Goal: Task Accomplishment & Management: Check status

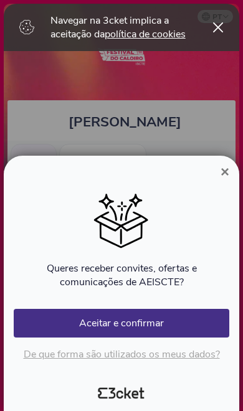
click at [222, 174] on span "×" at bounding box center [224, 171] width 9 height 17
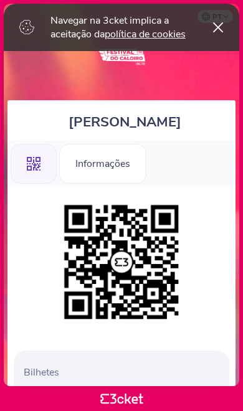
click at [126, 144] on div "Informações" at bounding box center [102, 164] width 87 height 40
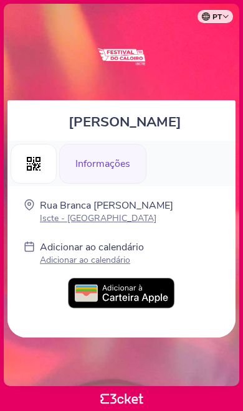
click at [47, 151] on div ".st0{fill-rule:evenodd;clip-rule:evenodd;}" at bounding box center [34, 164] width 46 height 40
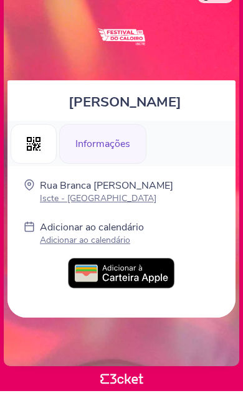
scroll to position [19, 0]
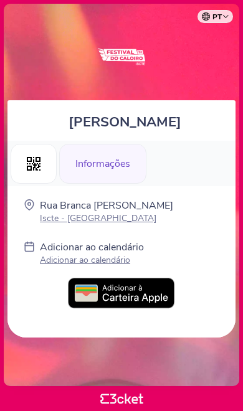
click at [34, 170] on icon at bounding box center [34, 164] width 14 height 14
click at [34, 172] on div ".st0{fill-rule:evenodd;clip-rule:evenodd;}" at bounding box center [34, 164] width 46 height 40
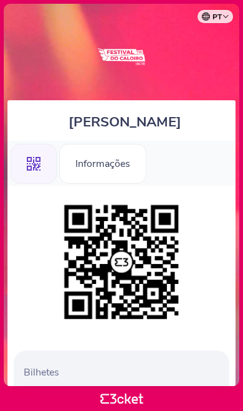
click at [39, 167] on icon at bounding box center [34, 164] width 14 height 14
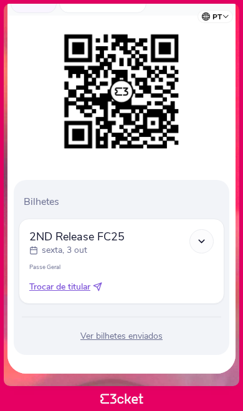
scroll to position [174, 0]
click at [208, 241] on div at bounding box center [201, 241] width 24 height 24
click at [151, 338] on div "Ver bilhetes enviados" at bounding box center [121, 336] width 205 height 12
